Goal: Use online tool/utility: Utilize a website feature to perform a specific function

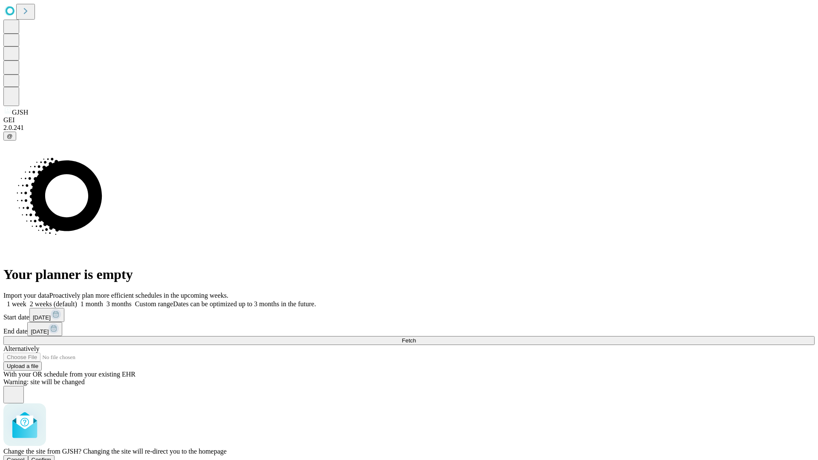
click at [52, 457] on span "Confirm" at bounding box center [42, 460] width 20 height 6
click at [26, 300] on label "1 week" at bounding box center [14, 303] width 23 height 7
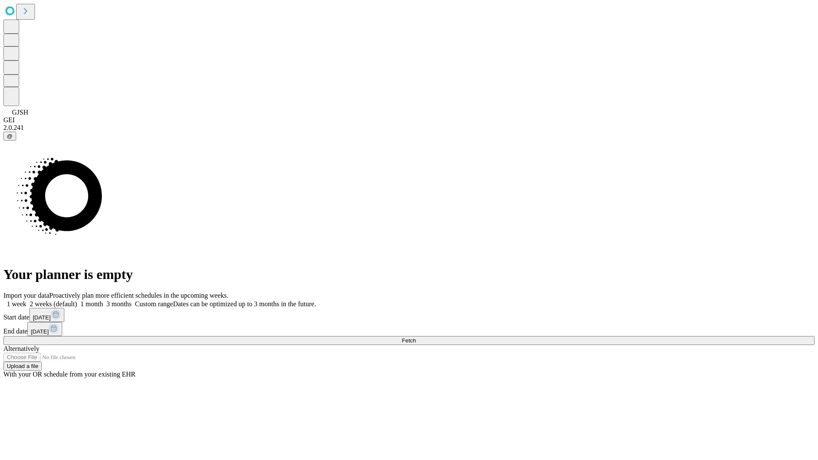
click at [416, 337] on span "Fetch" at bounding box center [409, 340] width 14 height 6
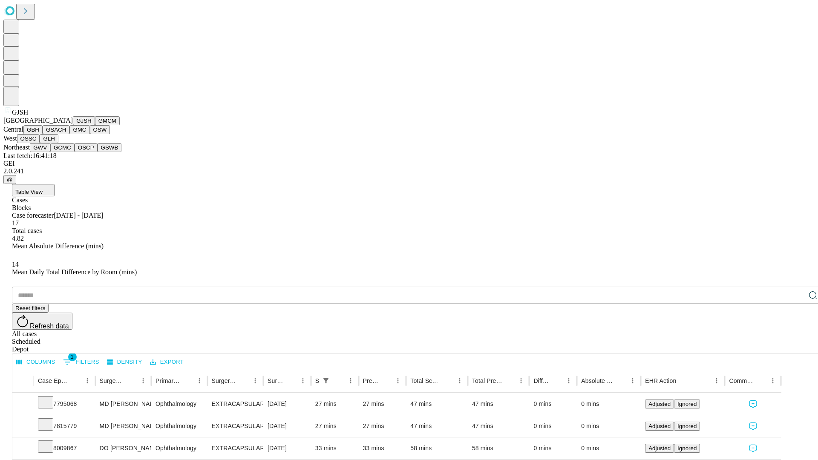
click at [95, 125] on button "GMCM" at bounding box center [107, 120] width 25 height 9
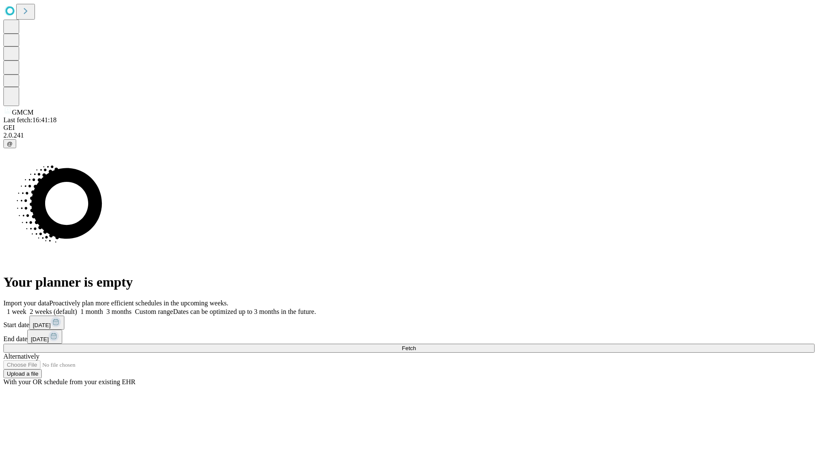
click at [26, 308] on label "1 week" at bounding box center [14, 311] width 23 height 7
click at [416, 345] on span "Fetch" at bounding box center [409, 348] width 14 height 6
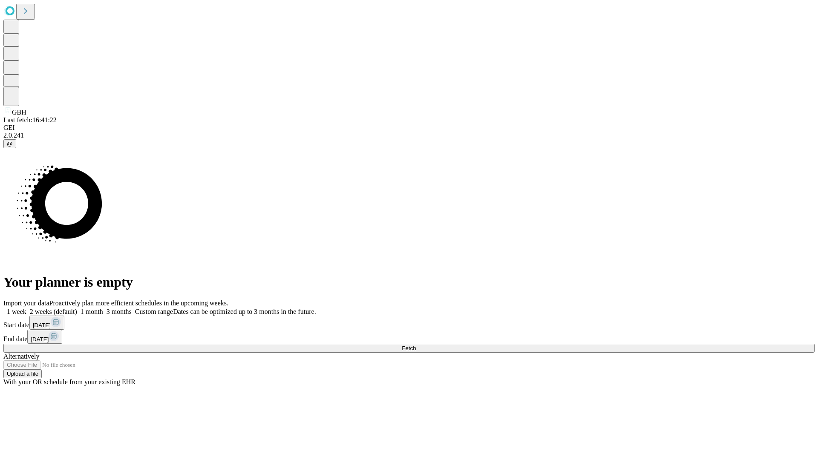
click at [26, 308] on label "1 week" at bounding box center [14, 311] width 23 height 7
click at [416, 345] on span "Fetch" at bounding box center [409, 348] width 14 height 6
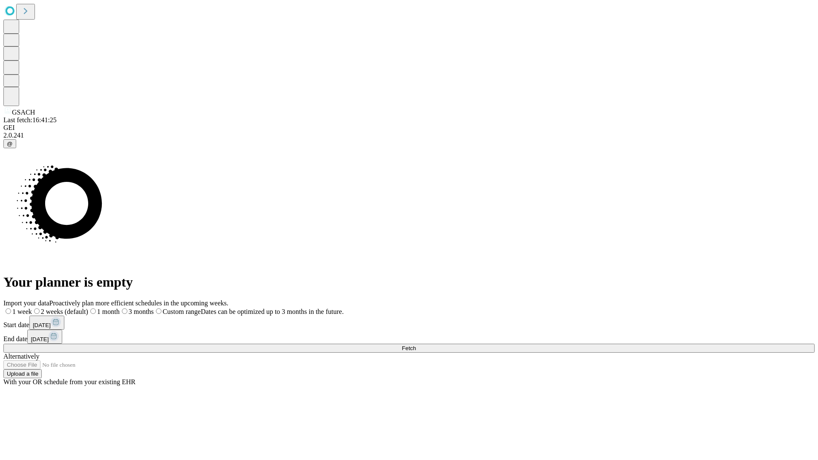
click at [32, 308] on label "1 week" at bounding box center [17, 311] width 29 height 7
click at [416, 345] on span "Fetch" at bounding box center [409, 348] width 14 height 6
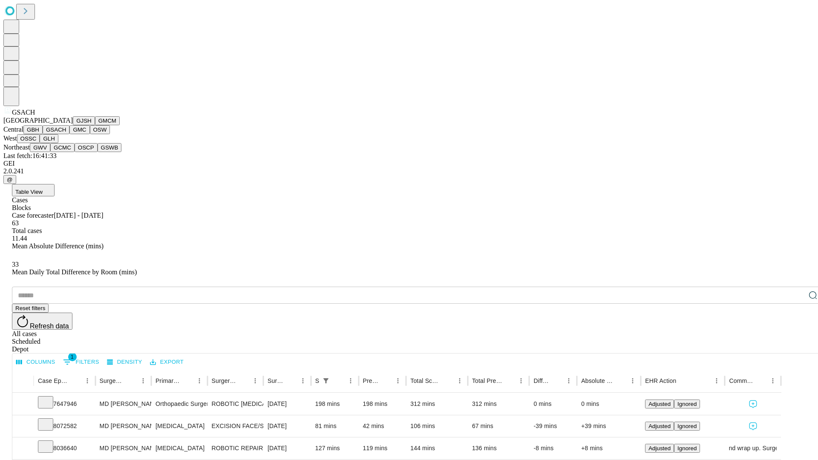
click at [69, 134] on button "GMC" at bounding box center [79, 129] width 20 height 9
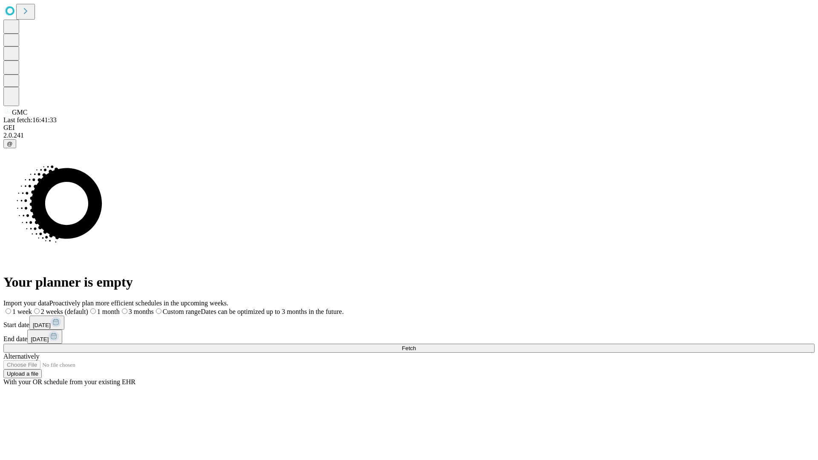
click at [32, 308] on label "1 week" at bounding box center [17, 311] width 29 height 7
click at [416, 345] on span "Fetch" at bounding box center [409, 348] width 14 height 6
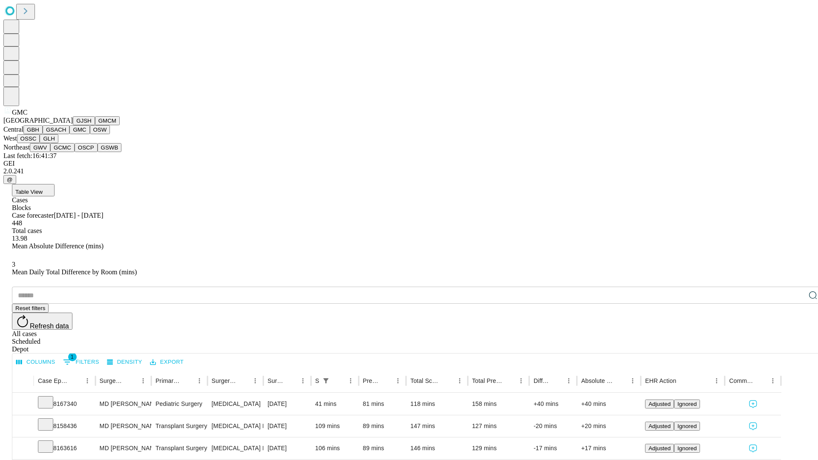
click at [90, 134] on button "OSW" at bounding box center [100, 129] width 20 height 9
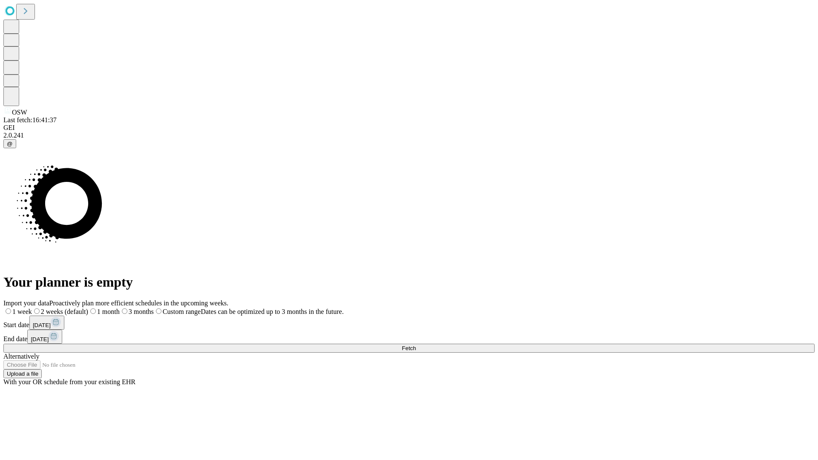
click at [32, 308] on label "1 week" at bounding box center [17, 311] width 29 height 7
click at [416, 345] on span "Fetch" at bounding box center [409, 348] width 14 height 6
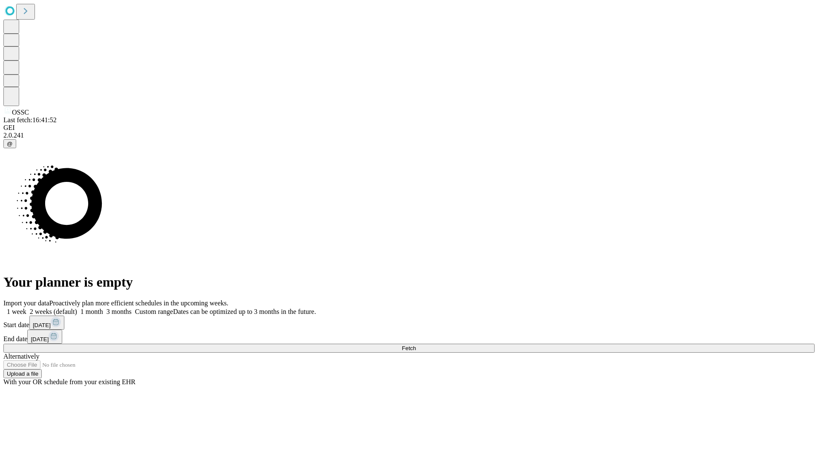
click at [26, 308] on label "1 week" at bounding box center [14, 311] width 23 height 7
click at [416, 345] on span "Fetch" at bounding box center [409, 348] width 14 height 6
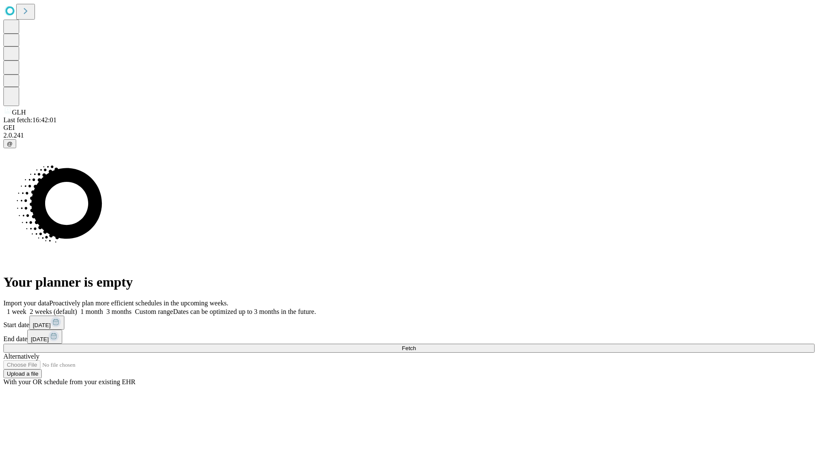
click at [26, 308] on label "1 week" at bounding box center [14, 311] width 23 height 7
click at [416, 345] on span "Fetch" at bounding box center [409, 348] width 14 height 6
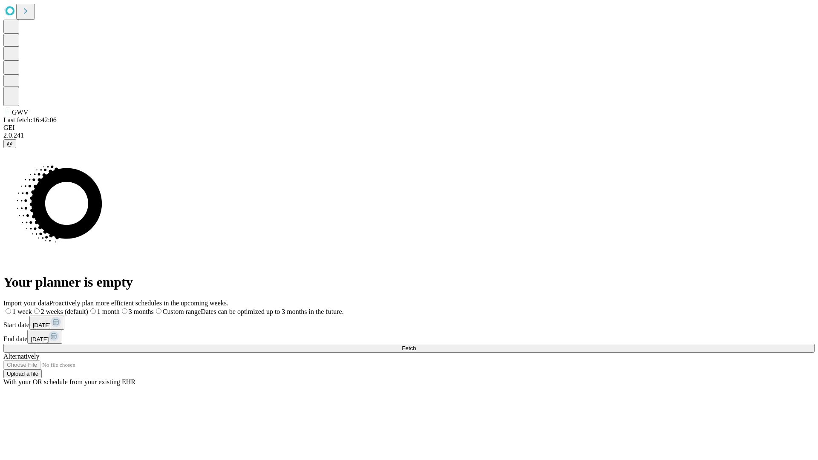
click at [32, 308] on label "1 week" at bounding box center [17, 311] width 29 height 7
click at [416, 345] on span "Fetch" at bounding box center [409, 348] width 14 height 6
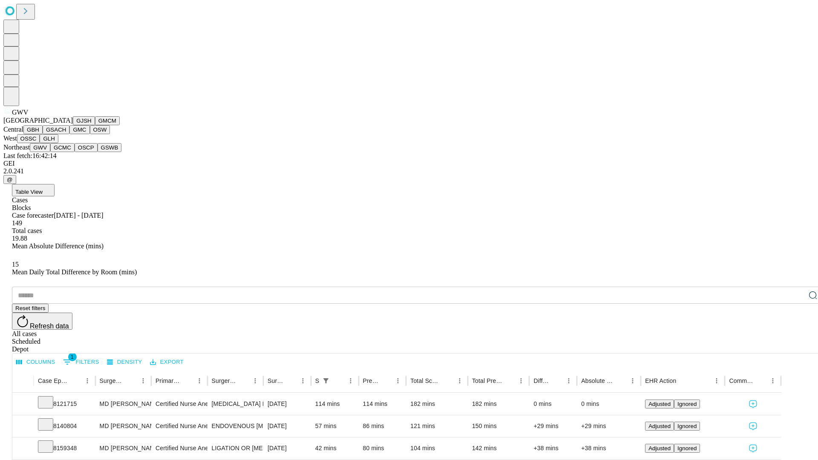
click at [66, 152] on button "GCMC" at bounding box center [62, 147] width 24 height 9
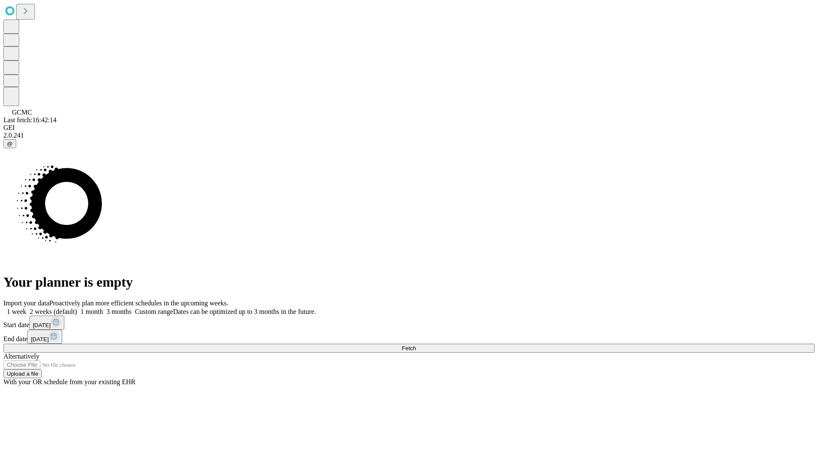
click at [26, 308] on label "1 week" at bounding box center [14, 311] width 23 height 7
click at [416, 345] on span "Fetch" at bounding box center [409, 348] width 14 height 6
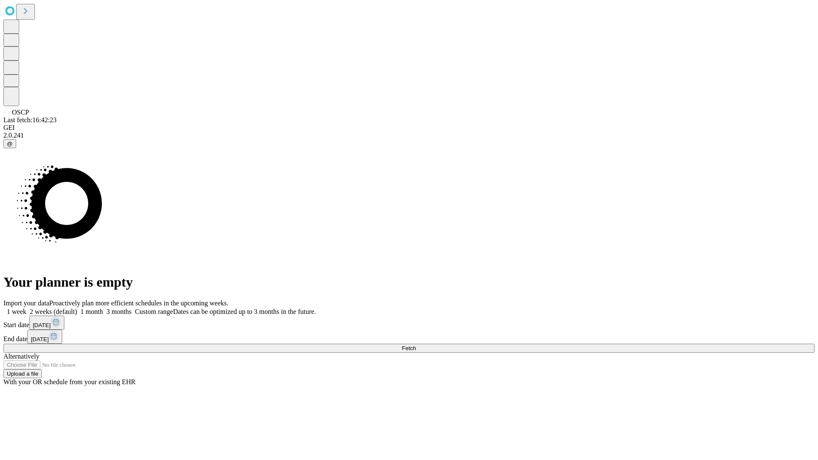
click at [26, 308] on label "1 week" at bounding box center [14, 311] width 23 height 7
click at [416, 345] on span "Fetch" at bounding box center [409, 348] width 14 height 6
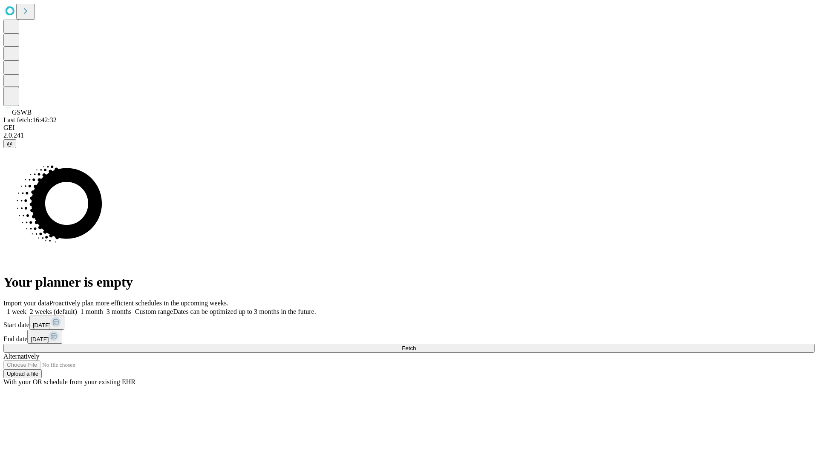
click at [26, 308] on label "1 week" at bounding box center [14, 311] width 23 height 7
click at [416, 345] on span "Fetch" at bounding box center [409, 348] width 14 height 6
